Goal: Task Accomplishment & Management: Manage account settings

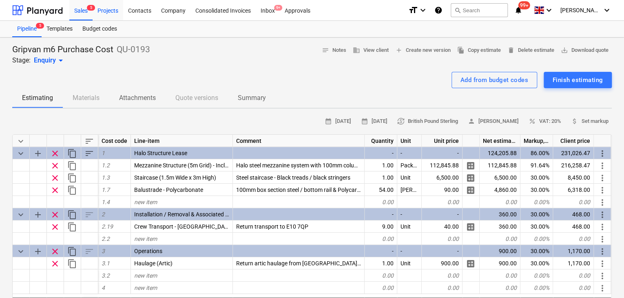
click at [100, 13] on div "Projects" at bounding box center [108, 10] width 31 height 21
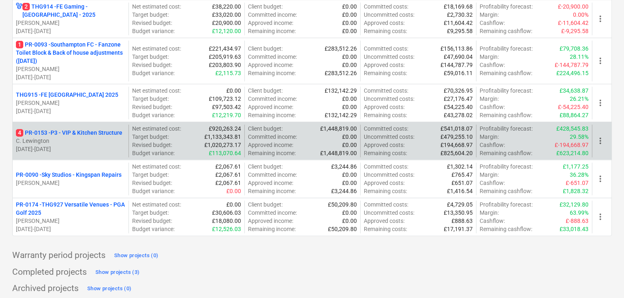
scroll to position [520, 0]
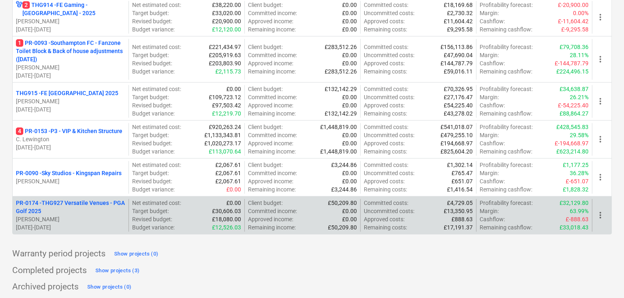
click at [86, 209] on p "PR-0174 - THG927 Versatile Venues - PGA Golf 2025" at bounding box center [70, 207] width 109 height 16
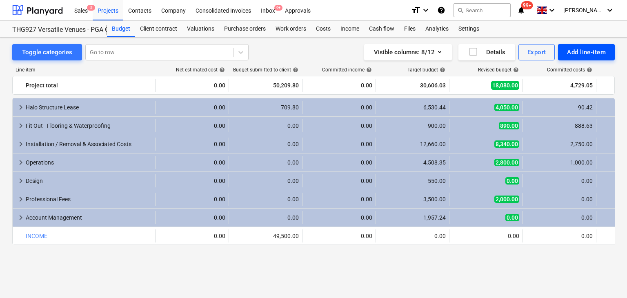
click at [577, 53] on div "Add line-item" at bounding box center [586, 52] width 39 height 11
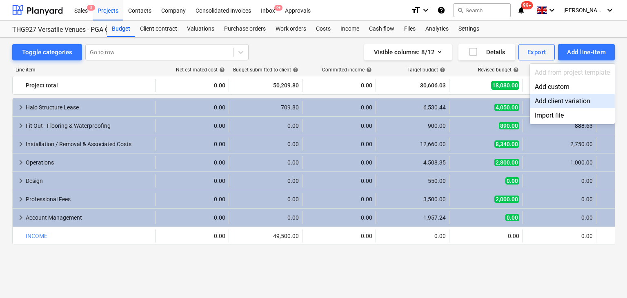
click at [561, 103] on div "Add client variation" at bounding box center [571, 101] width 85 height 14
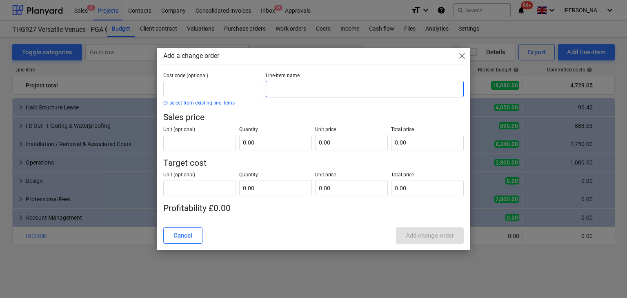
click at [286, 87] on input "text" at bounding box center [365, 89] width 198 height 16
paste input "Installation / Removal & Associated Costs"
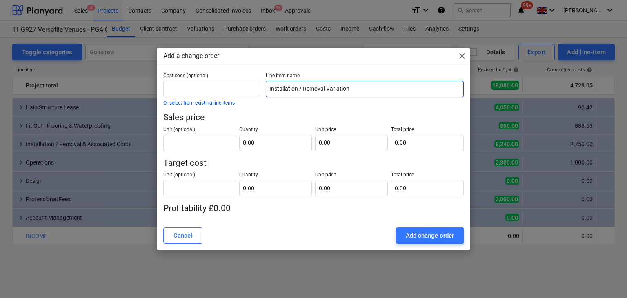
type input "Installation / Removal Variation"
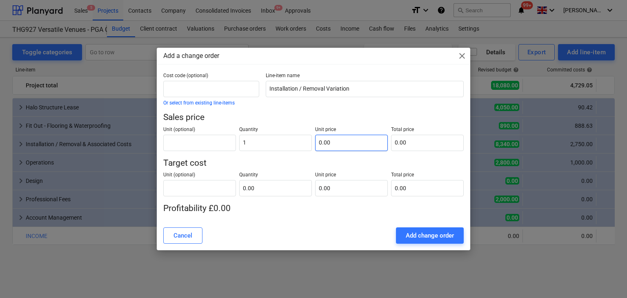
type input "1.00"
paste input "1,300.00"
type input "1,300.00"
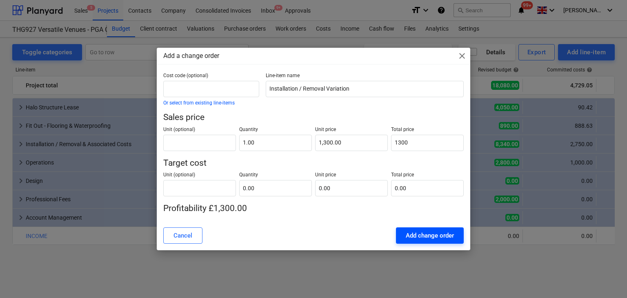
type input "1,300.00"
click at [407, 235] on div "Add change order" at bounding box center [429, 235] width 48 height 11
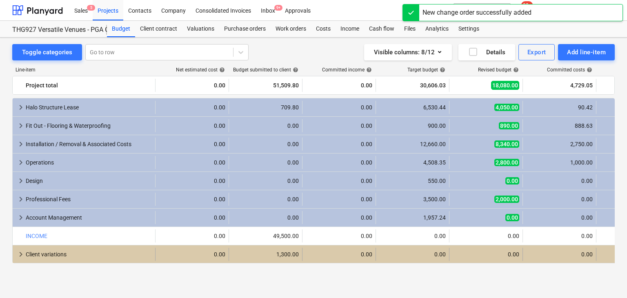
click at [16, 257] on div "keyboard_arrow_right Client variations" at bounding box center [84, 254] width 143 height 13
click at [20, 256] on span "keyboard_arrow_down" at bounding box center [21, 254] width 10 height 10
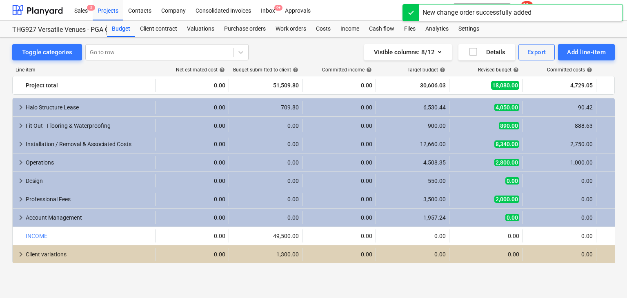
click at [20, 256] on span "keyboard_arrow_right" at bounding box center [21, 254] width 10 height 10
